Goal: Check status: Check status

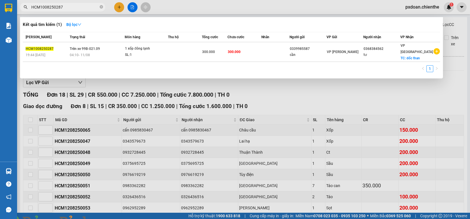
click at [86, 7] on input "HCM1008250287" at bounding box center [64, 7] width 67 height 6
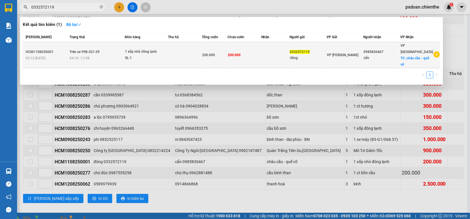
type input "0332572119"
click at [182, 54] on td at bounding box center [185, 55] width 34 height 26
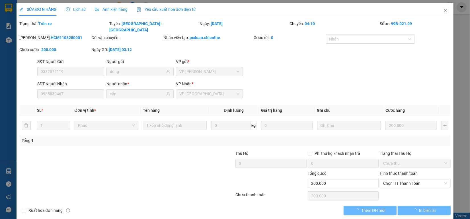
type input "0332572119"
type input "đông"
type input "0985830467"
type input "cẩn"
type input "200.000"
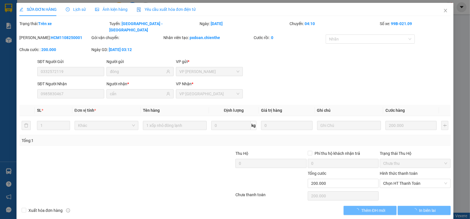
type input "200.000"
click at [116, 11] on span "Ảnh kiện hàng" at bounding box center [111, 9] width 32 height 5
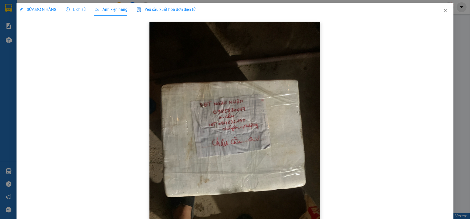
click at [219, 120] on img at bounding box center [234, 136] width 171 height 228
click at [77, 11] on span "Lịch sử" at bounding box center [76, 9] width 20 height 5
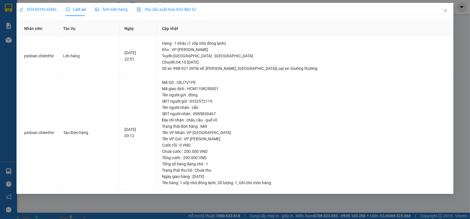
click at [101, 12] on div "Ảnh kiện hàng" at bounding box center [111, 9] width 32 height 6
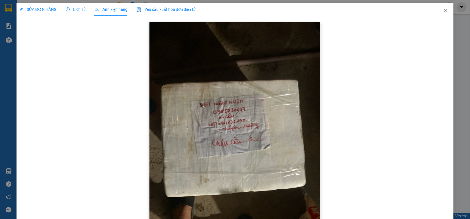
click at [237, 141] on img at bounding box center [234, 136] width 171 height 228
click at [105, 218] on img at bounding box center [102, 221] width 3 height 3
click at [33, 9] on span "SỬA ĐƠN HÀNG" at bounding box center [37, 9] width 37 height 5
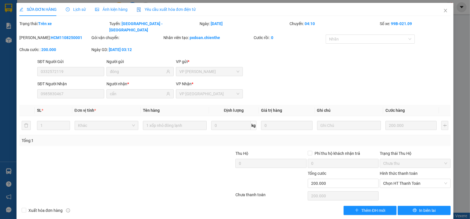
click at [117, 9] on span "Ảnh kiện hàng" at bounding box center [111, 9] width 32 height 5
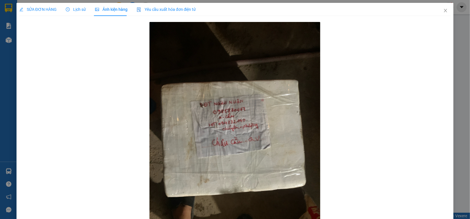
click at [69, 8] on span "Lịch sử" at bounding box center [76, 9] width 20 height 5
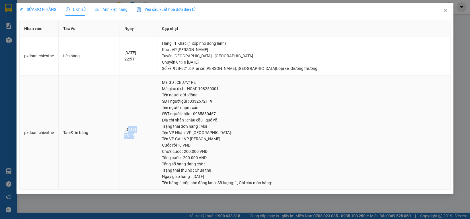
drag, startPoint x: 132, startPoint y: 132, endPoint x: 157, endPoint y: 136, distance: 25.1
click at [153, 135] on div "[DATE] 03:12" at bounding box center [138, 132] width 28 height 13
drag, startPoint x: 130, startPoint y: 140, endPoint x: 132, endPoint y: 134, distance: 6.1
click at [130, 139] on td "[DATE] 03:12" at bounding box center [139, 132] width 38 height 114
click at [130, 132] on div "[DATE] 03:12" at bounding box center [138, 132] width 28 height 13
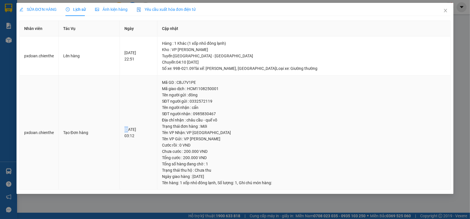
click at [130, 132] on div "[DATE] 03:12" at bounding box center [138, 132] width 28 height 13
click at [129, 130] on div "[DATE] 03:12" at bounding box center [138, 132] width 28 height 13
click at [130, 130] on div "[DATE] 03:12" at bounding box center [138, 132] width 28 height 13
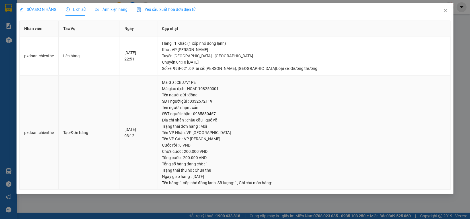
click at [133, 130] on div "[DATE] 03:12" at bounding box center [138, 132] width 28 height 13
click at [442, 11] on span "Close" at bounding box center [445, 11] width 16 height 16
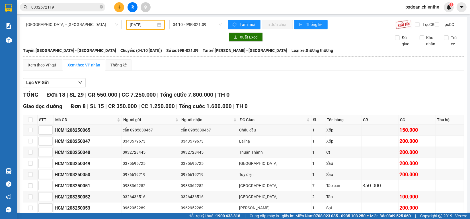
click at [57, 6] on span "0332572119" at bounding box center [62, 7] width 85 height 9
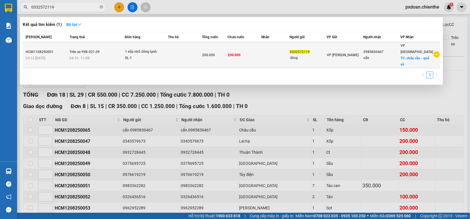
click at [157, 50] on div "1 xốp nhỏ đông lạnh" at bounding box center [146, 52] width 43 height 6
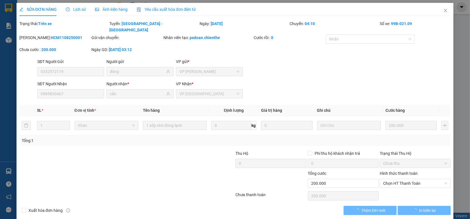
type input "0332572119"
type input "đông"
type input "0985830467"
type input "cẩn"
type input "200.000"
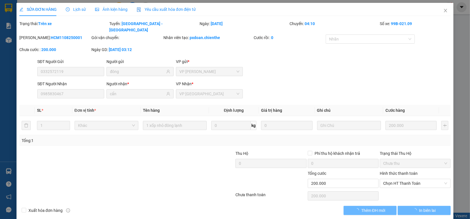
type input "200.000"
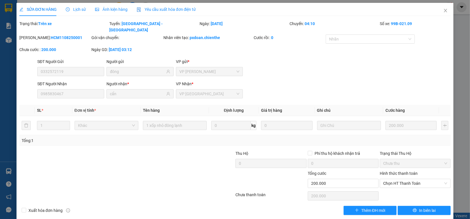
click at [107, 7] on span "Ảnh kiện hàng" at bounding box center [111, 9] width 32 height 5
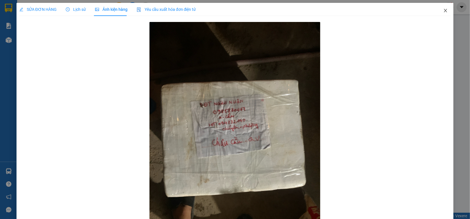
click at [443, 10] on icon "close" at bounding box center [445, 10] width 5 height 5
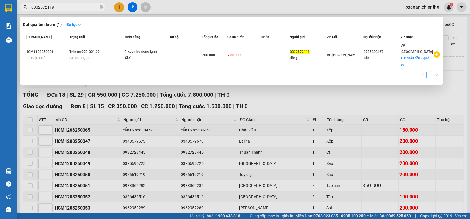
click at [72, 11] on span "0332572119" at bounding box center [62, 7] width 85 height 9
click at [261, 85] on div at bounding box center [235, 109] width 470 height 219
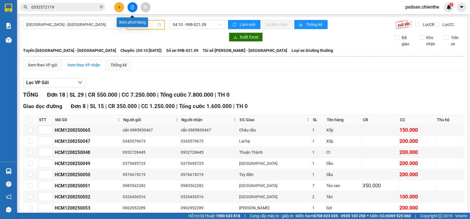
click at [132, 5] on icon "file-add" at bounding box center [132, 7] width 3 height 4
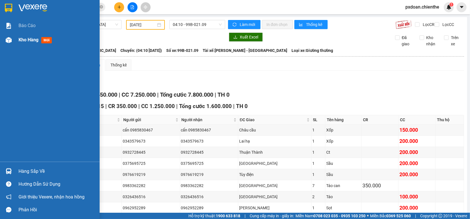
click at [15, 37] on div "Kho hàng mới" at bounding box center [50, 40] width 100 height 14
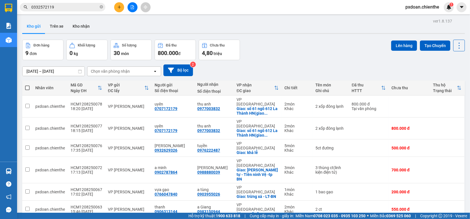
click at [131, 9] on icon "file-add" at bounding box center [132, 7] width 3 height 4
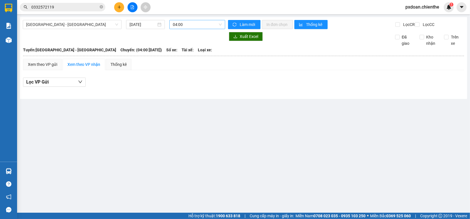
click at [187, 26] on span "04:00" at bounding box center [197, 24] width 49 height 9
click at [151, 24] on input "[DATE]" at bounding box center [143, 24] width 26 height 6
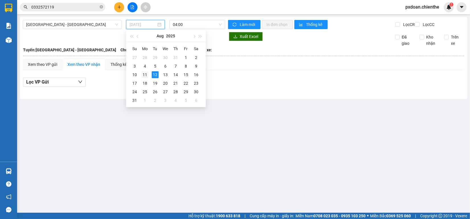
click at [144, 71] on div "11" at bounding box center [144, 74] width 7 height 7
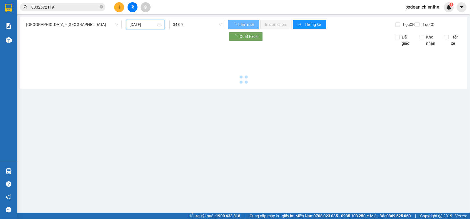
type input "[DATE]"
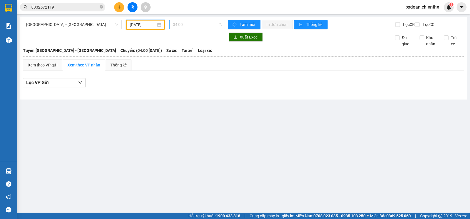
click at [185, 24] on span "04:00" at bounding box center [197, 24] width 49 height 9
click at [196, 53] on div "04:10 - 99B-021.09" at bounding box center [195, 54] width 44 height 6
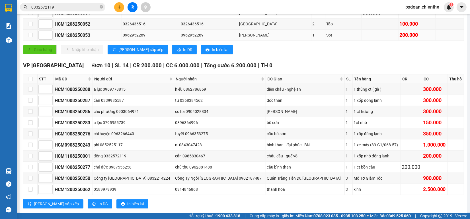
scroll to position [192, 0]
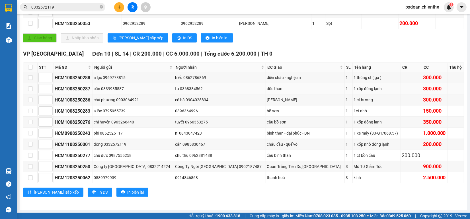
click at [181, 86] on div "tư 0368384562" at bounding box center [220, 88] width 90 height 6
click at [189, 87] on div "tư 0368384562" at bounding box center [220, 88] width 90 height 6
click at [125, 87] on div "cần 0339985587" at bounding box center [133, 88] width 79 height 6
click at [194, 144] on div "cẩn 0985830467" at bounding box center [220, 144] width 90 height 6
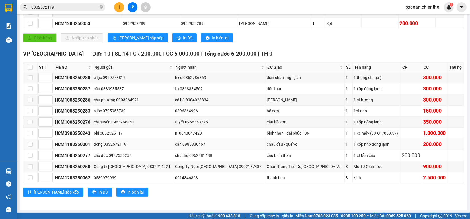
click at [128, 144] on div "đông 0332572119" at bounding box center [133, 144] width 79 height 6
